Goal: Find specific page/section: Find specific page/section

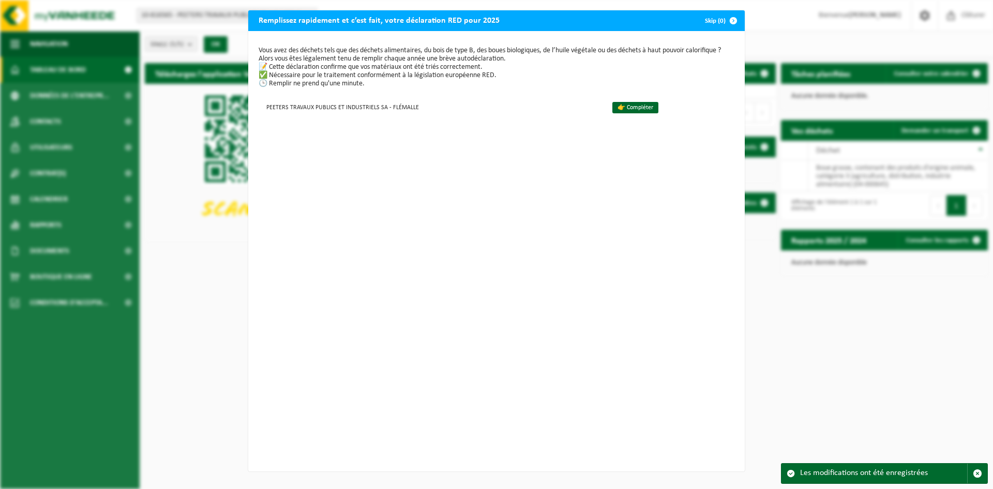
click at [731, 20] on span "button" at bounding box center [733, 20] width 21 height 21
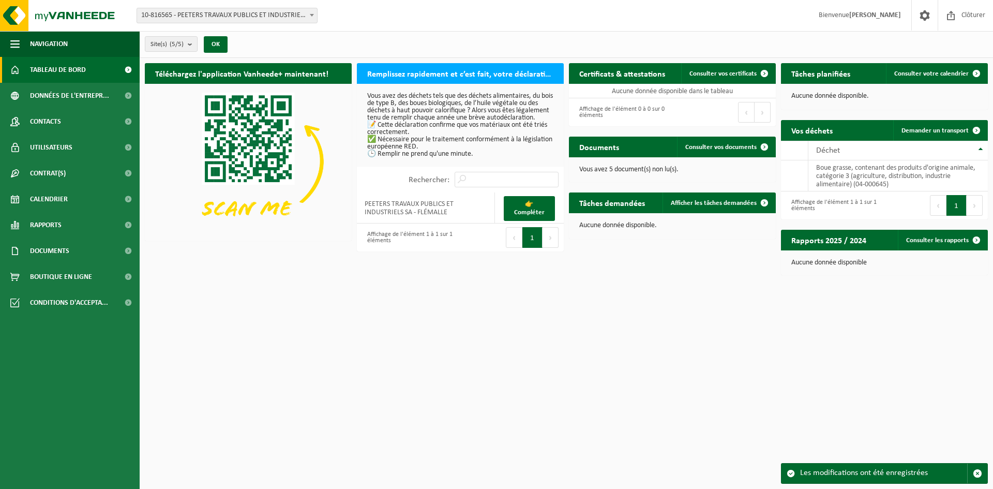
click at [832, 201] on div "Affichage de l'élément 1 à 1 sur 1 éléments" at bounding box center [832, 205] width 93 height 23
click at [855, 175] on td "boue grasse, contenant des produits d'origine animale, catégorie 3 (agriculture…" at bounding box center [897, 175] width 179 height 31
click at [856, 175] on td "boue grasse, contenant des produits d'origine animale, catégorie 3 (agriculture…" at bounding box center [897, 175] width 179 height 31
click at [980, 148] on th "Déchet" at bounding box center [897, 151] width 179 height 20
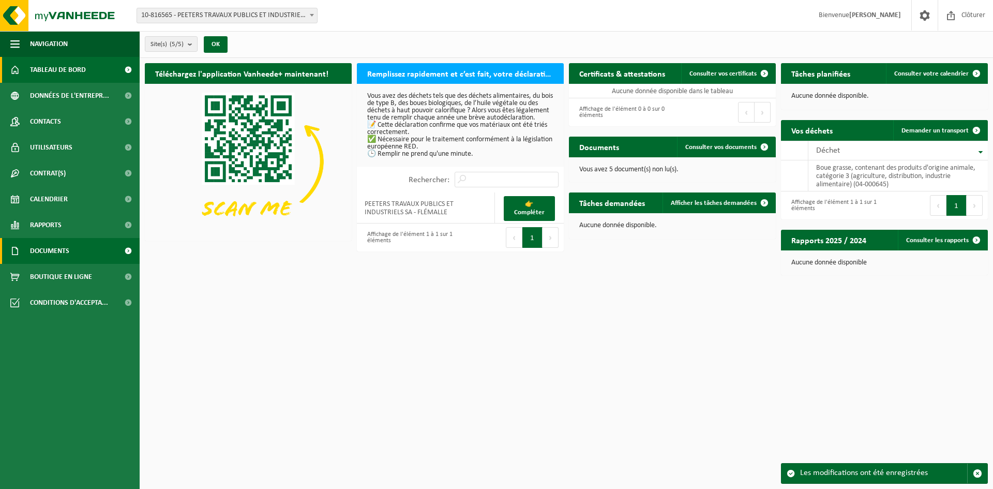
click at [48, 253] on span "Documents" at bounding box center [49, 251] width 39 height 26
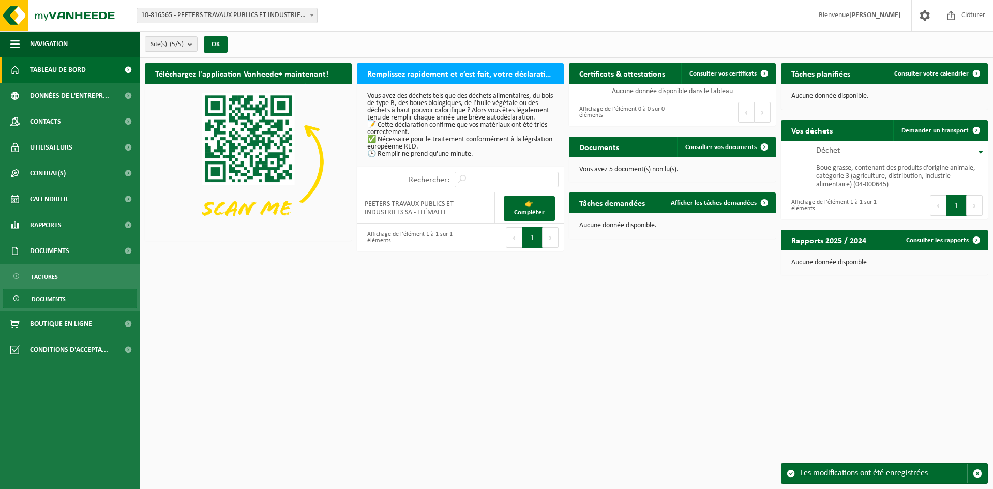
click at [48, 297] on span "Documents" at bounding box center [49, 299] width 34 height 20
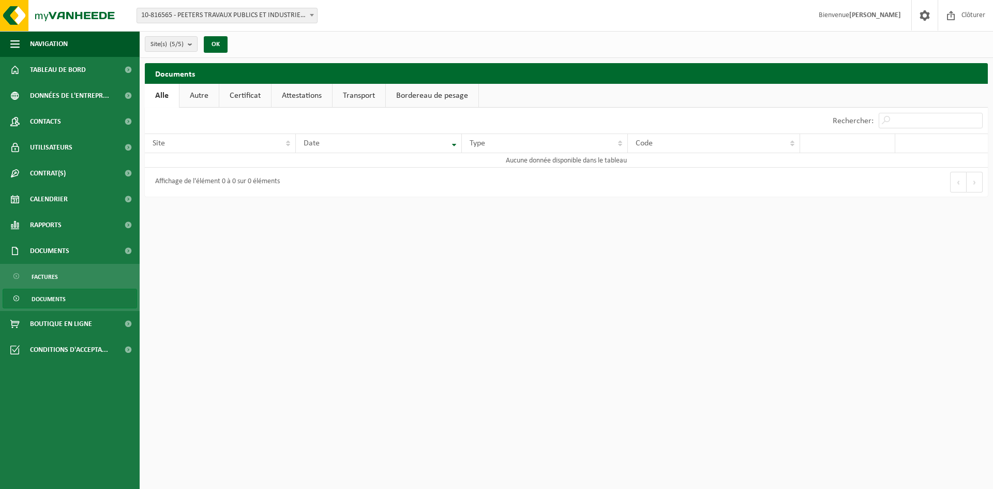
click at [200, 96] on link "Autre" at bounding box center [198, 96] width 39 height 24
click at [254, 92] on link "Certificat" at bounding box center [246, 96] width 52 height 24
click at [303, 94] on link "Attestations" at bounding box center [301, 96] width 60 height 24
click at [365, 90] on link "Transport" at bounding box center [361, 96] width 53 height 24
click at [411, 95] on link "Bordereau de pesage" at bounding box center [433, 96] width 93 height 24
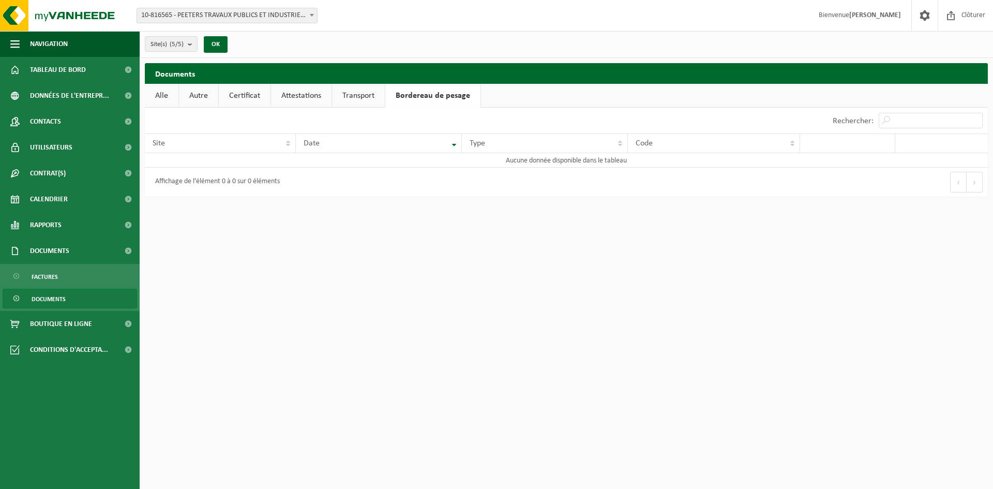
click at [161, 92] on link "Alle" at bounding box center [162, 96] width 34 height 24
click at [52, 178] on span "Contrat(s)" at bounding box center [48, 173] width 36 height 26
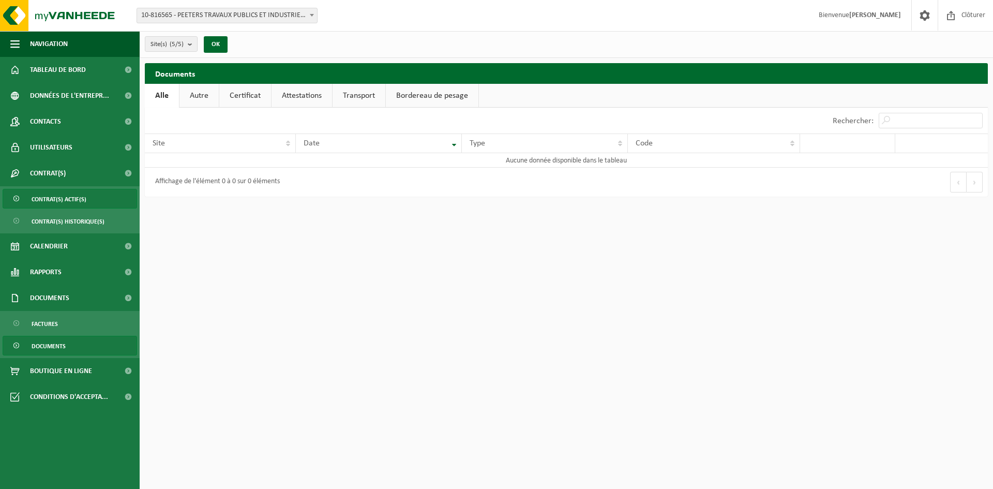
click at [60, 198] on span "Contrat(s) actif(s)" at bounding box center [59, 199] width 55 height 20
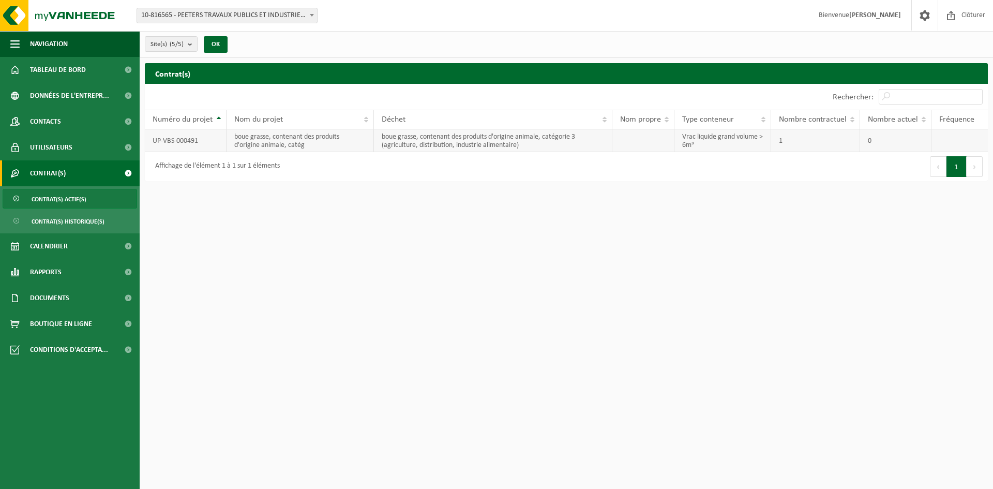
click at [190, 138] on td "UP-VBS-000491" at bounding box center [186, 140] width 82 height 23
click at [289, 164] on div "Affichage de l'élément 1 à 1 sur 1 éléments" at bounding box center [355, 166] width 421 height 29
click at [54, 269] on span "Rapports" at bounding box center [46, 272] width 32 height 26
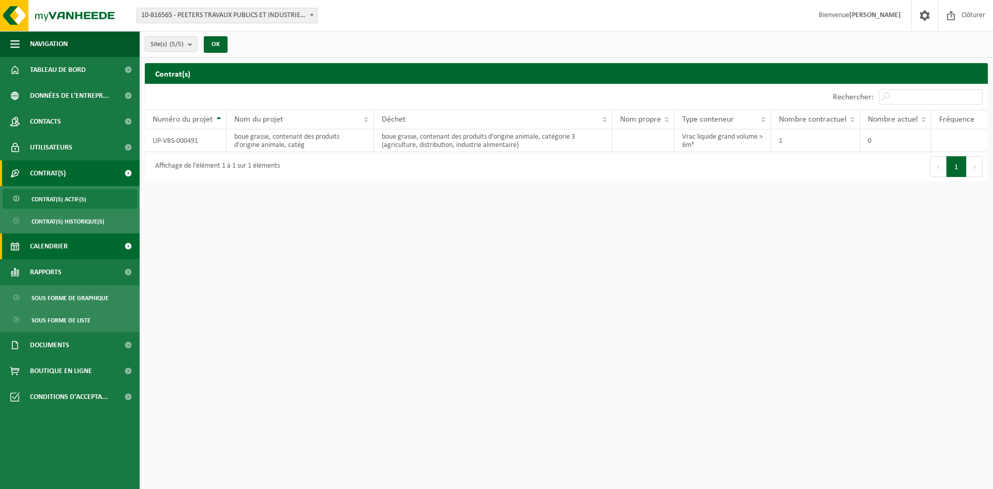
click at [55, 244] on span "Calendrier" at bounding box center [49, 246] width 38 height 26
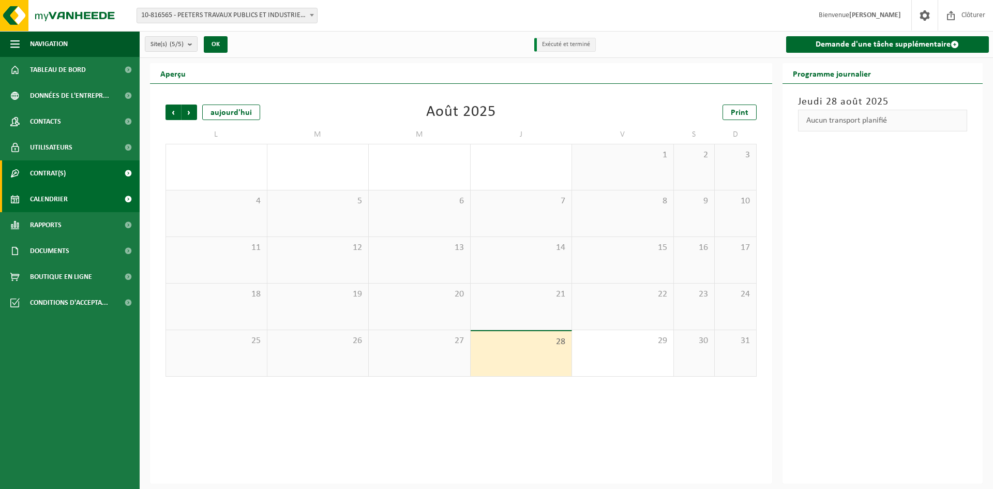
click at [55, 172] on span "Contrat(s)" at bounding box center [48, 173] width 36 height 26
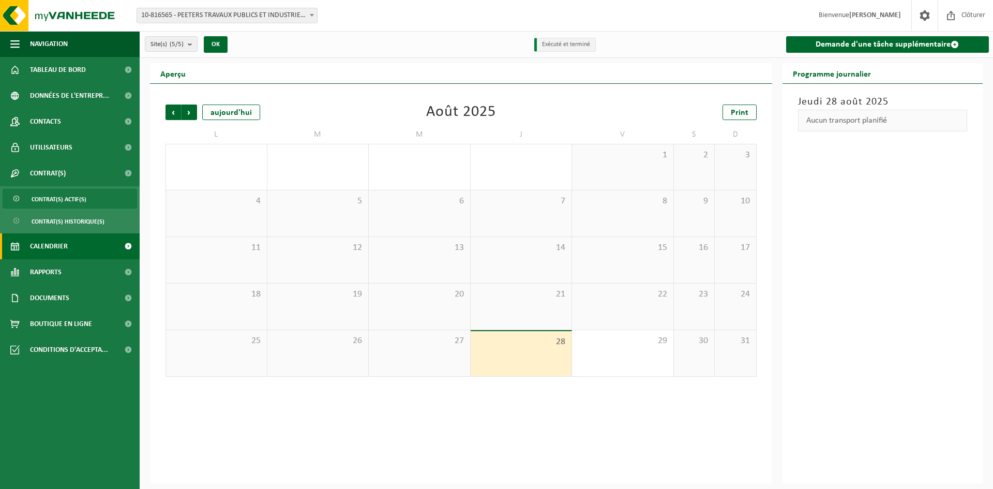
click at [61, 196] on span "Contrat(s) actif(s)" at bounding box center [59, 199] width 55 height 20
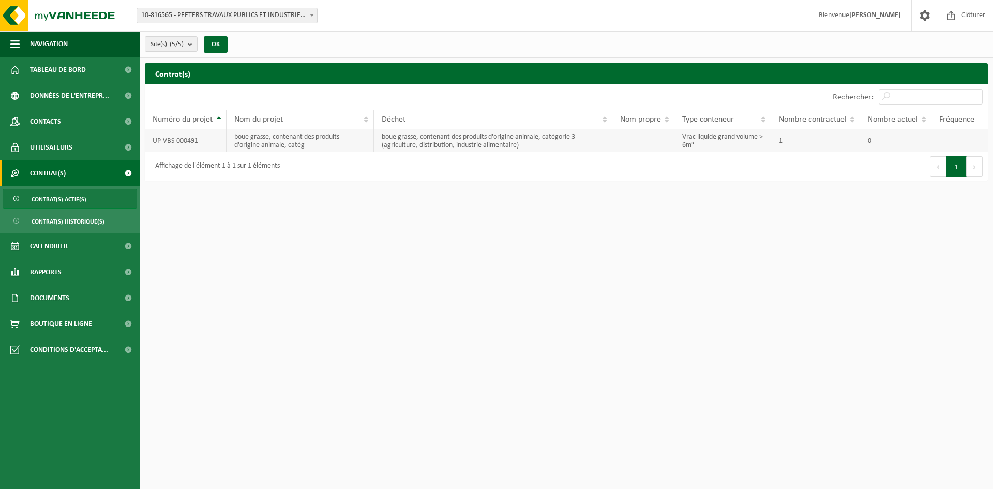
click at [383, 134] on td "boue grasse, contenant des produits d'origine animale, catégorie 3 (agriculture…" at bounding box center [493, 140] width 238 height 23
click at [960, 17] on span "Clôturer" at bounding box center [973, 15] width 29 height 31
